Goal: Task Accomplishment & Management: Use online tool/utility

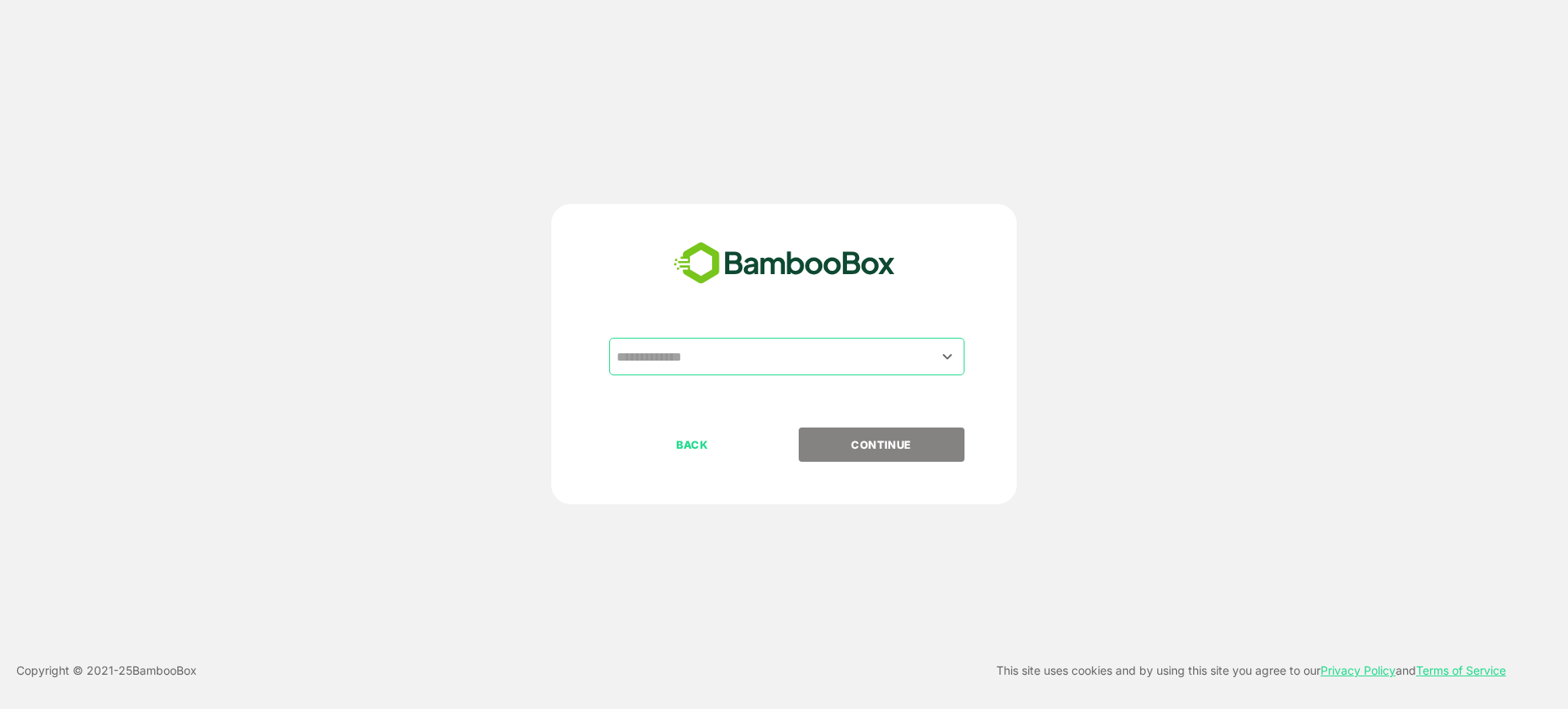
click at [760, 353] on input "text" at bounding box center [786, 357] width 348 height 31
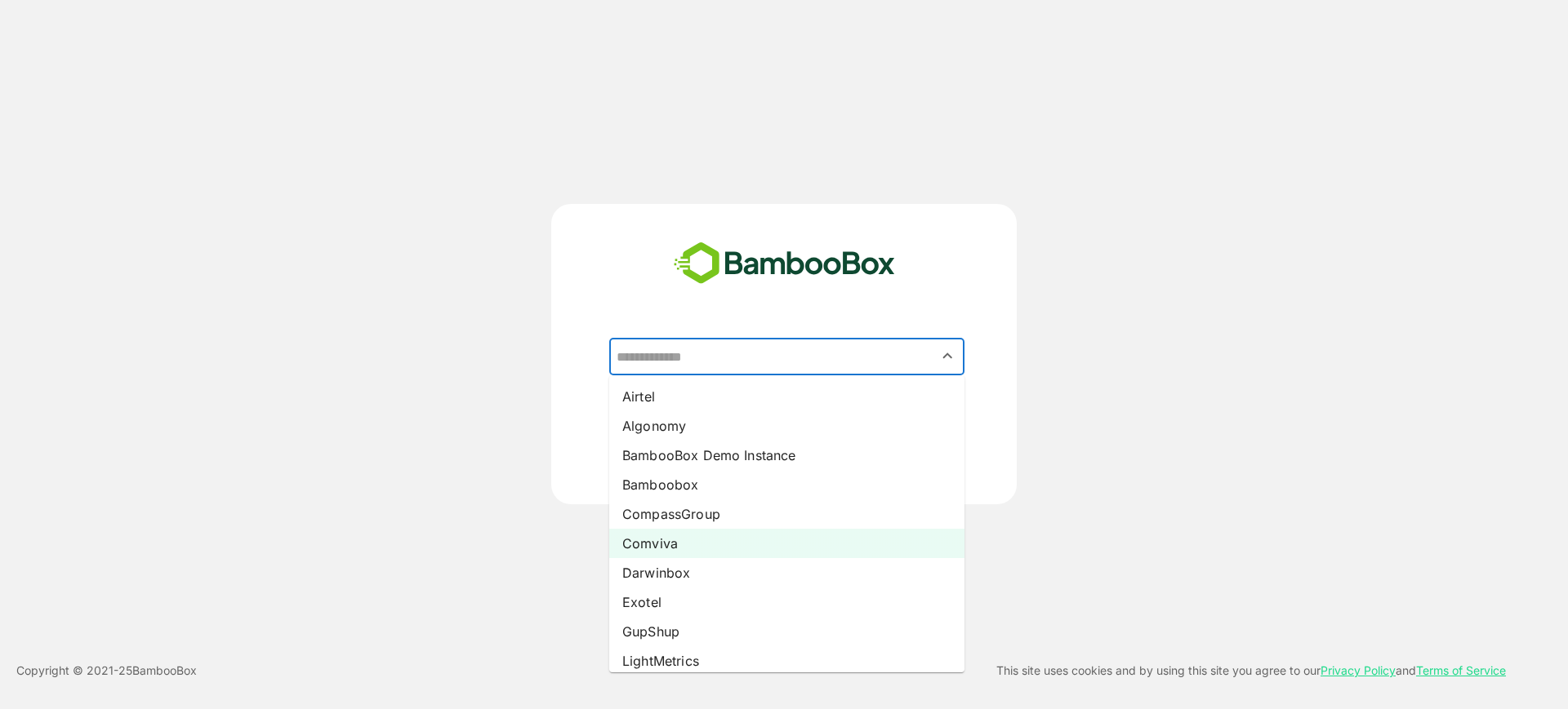
click at [723, 548] on li "Comviva" at bounding box center [787, 543] width 355 height 29
type input "*******"
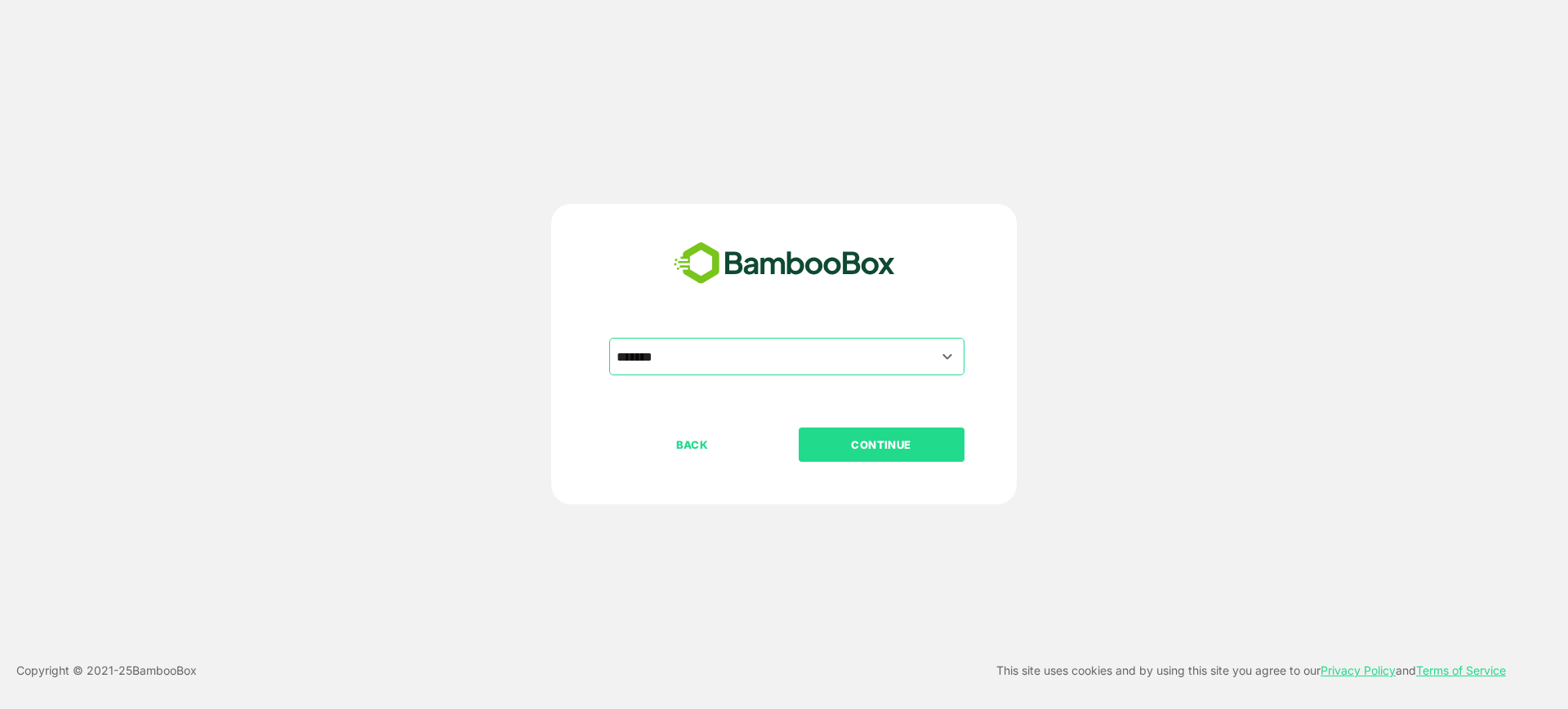
click at [848, 430] on button "CONTINUE" at bounding box center [881, 444] width 166 height 34
click at [846, 442] on p "CONTINUE" at bounding box center [881, 445] width 164 height 18
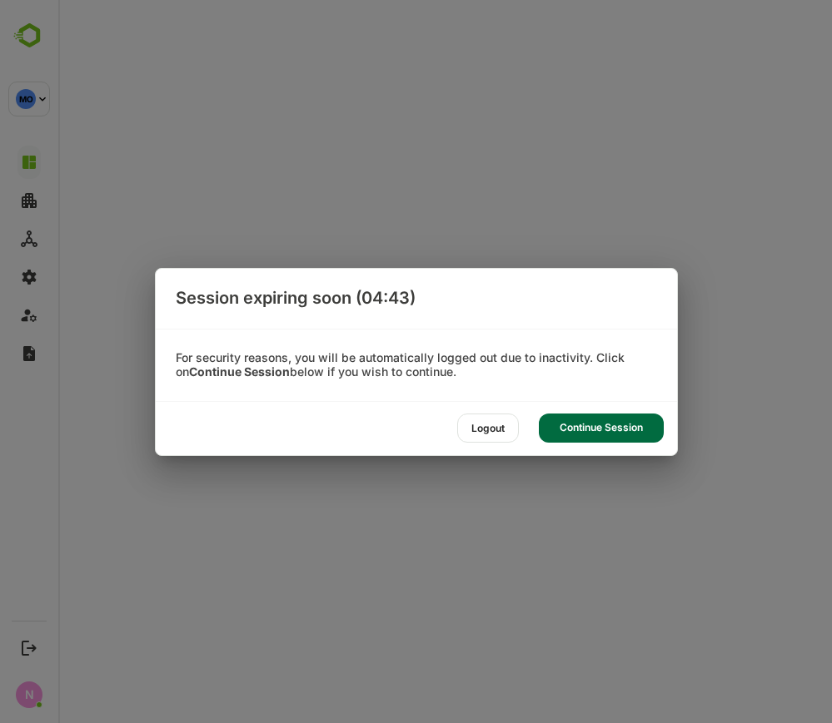
click at [590, 410] on div "Logout Continue Session" at bounding box center [416, 428] width 521 height 53
click at [599, 423] on div "Continue Session" at bounding box center [601, 428] width 125 height 29
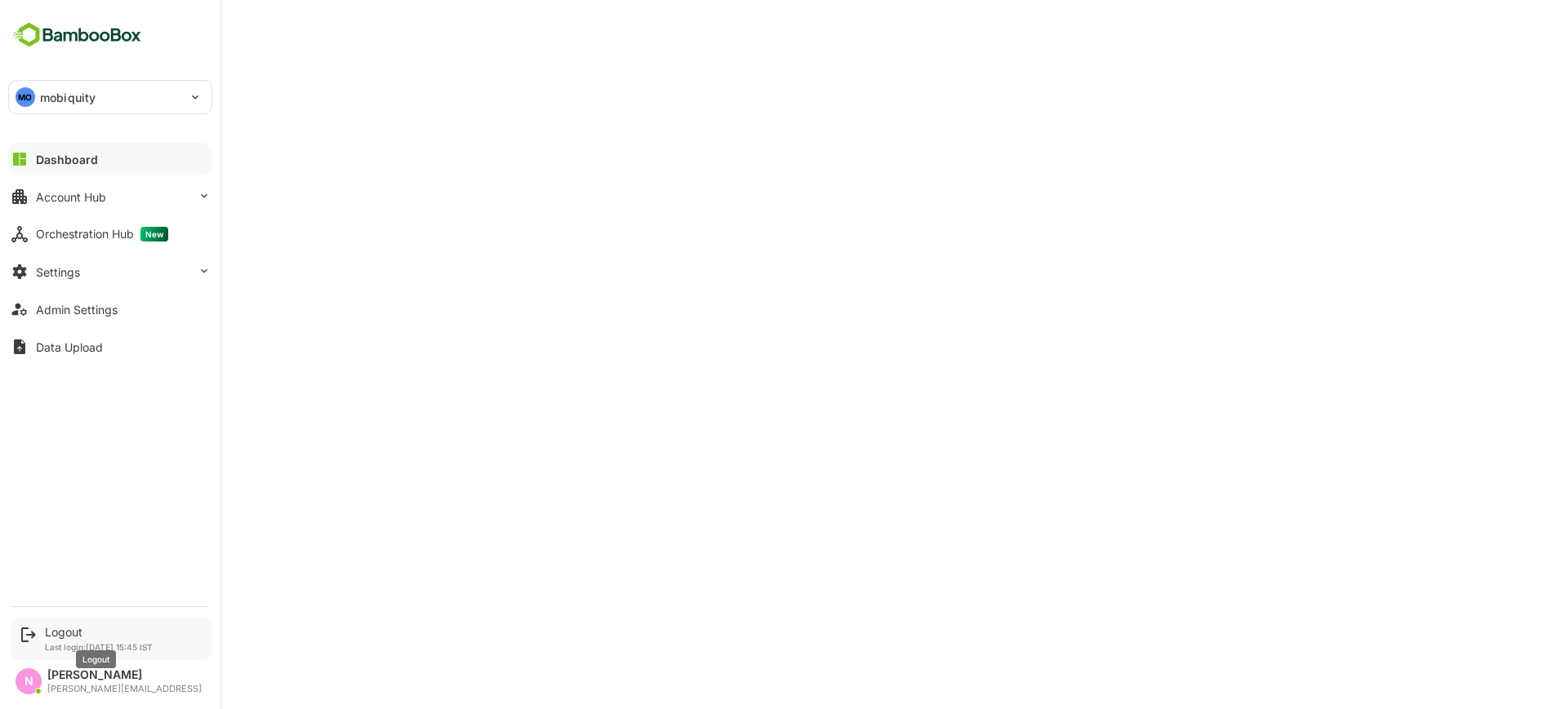
click at [50, 636] on div "Logout" at bounding box center [99, 633] width 108 height 14
